Goal: Task Accomplishment & Management: Manage account settings

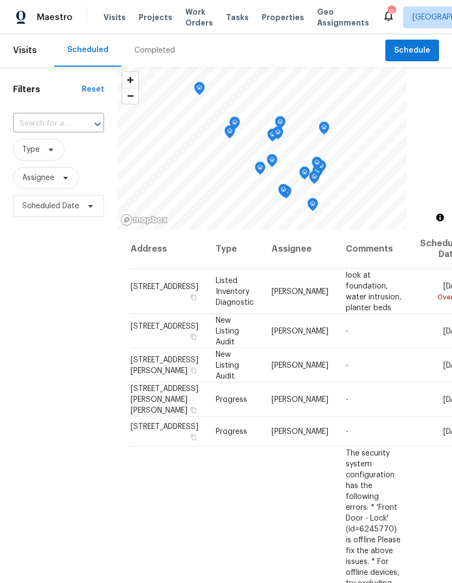
click at [32, 51] on span "Visits" at bounding box center [25, 50] width 24 height 24
click at [73, 126] on input "text" at bounding box center [43, 123] width 61 height 17
type input "[PERSON_NAME]"
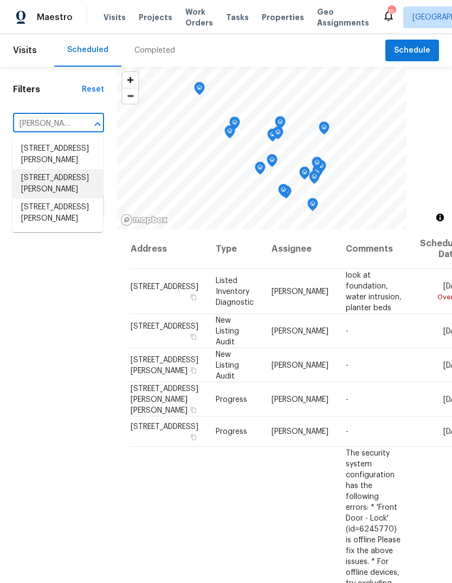
click at [74, 198] on li "[STREET_ADDRESS][PERSON_NAME]" at bounding box center [57, 183] width 91 height 29
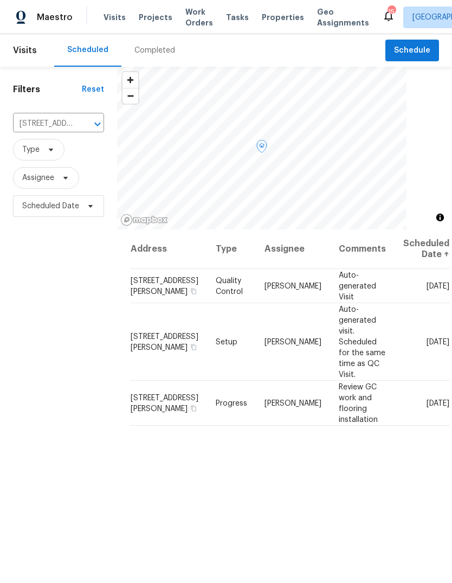
click at [0, 0] on icon at bounding box center [0, 0] width 0 height 0
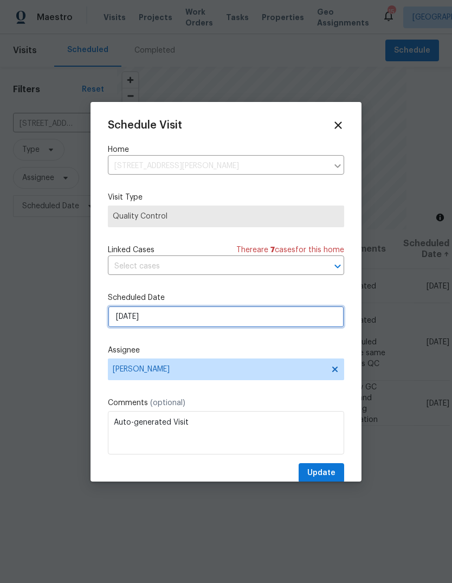
click at [268, 320] on input "[DATE]" at bounding box center [226, 317] width 236 height 22
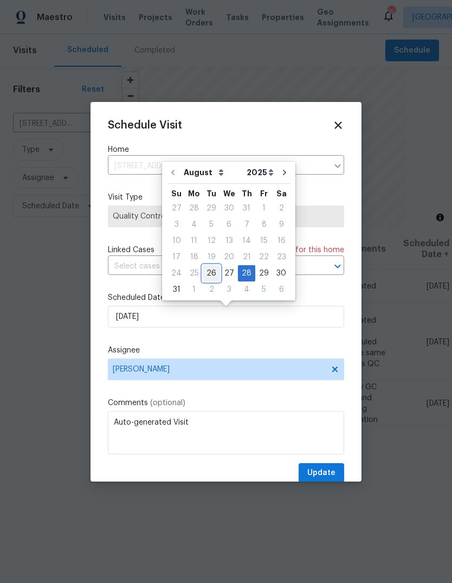
click at [208, 276] on div "26" at bounding box center [211, 273] width 17 height 15
type input "[DATE]"
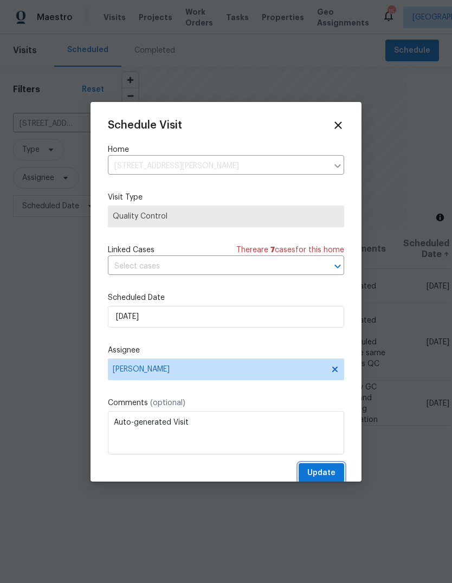
click at [332, 476] on span "Update" at bounding box center [321, 473] width 28 height 14
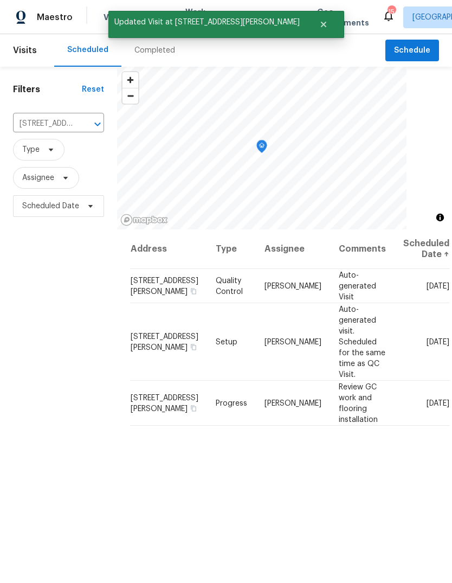
click at [83, 127] on icon "Clear" at bounding box center [83, 124] width 11 height 11
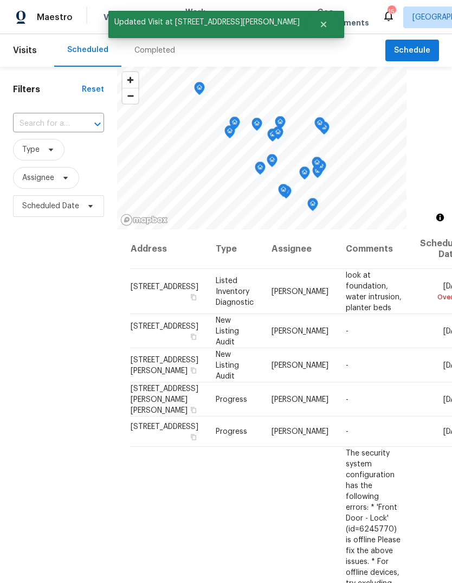
click at [73, 121] on input "text" at bounding box center [43, 123] width 61 height 17
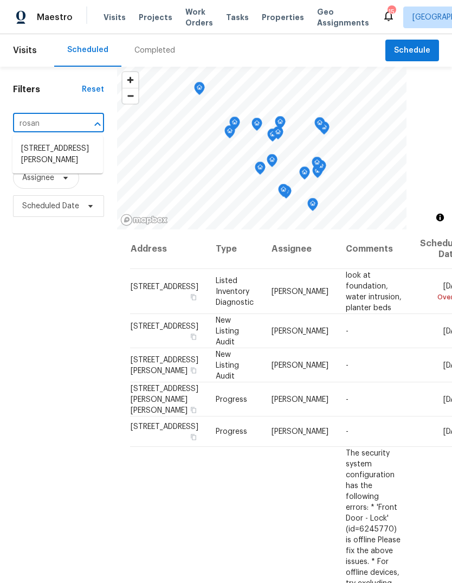
type input "rosant"
click at [70, 156] on li "[STREET_ADDRESS][PERSON_NAME]" at bounding box center [57, 154] width 91 height 29
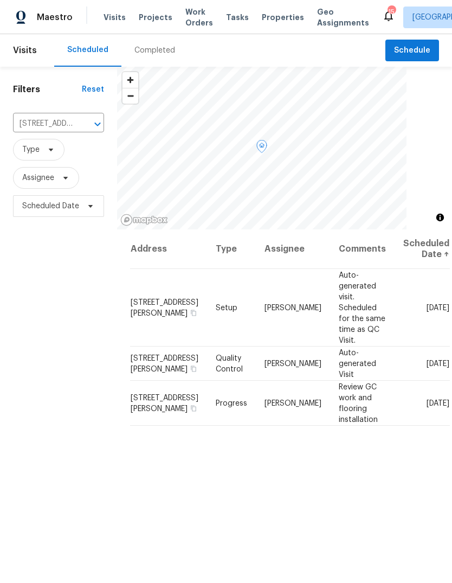
click at [0, 0] on icon at bounding box center [0, 0] width 0 height 0
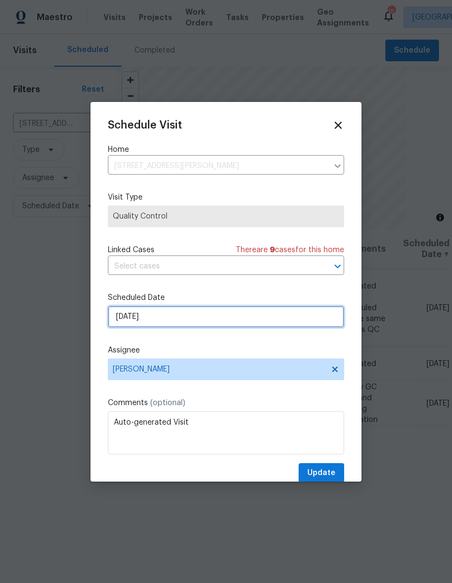
click at [261, 317] on input "[DATE]" at bounding box center [226, 317] width 236 height 22
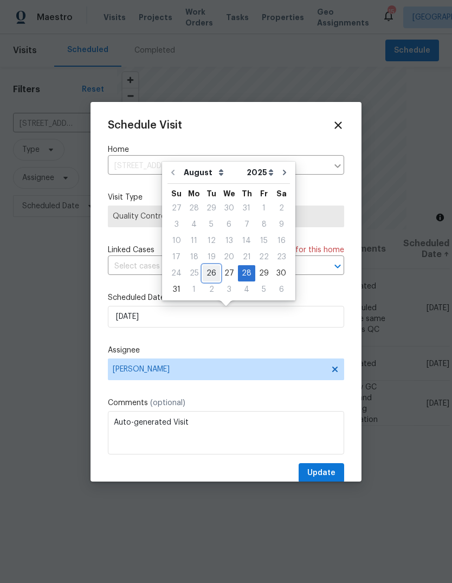
click at [212, 276] on div "26" at bounding box center [211, 273] width 17 height 15
type input "[DATE]"
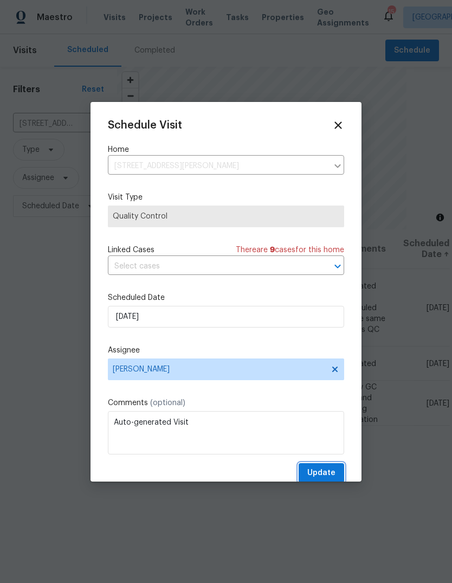
click at [330, 466] on button "Update" at bounding box center [322, 473] width 46 height 20
